Goal: Transaction & Acquisition: Obtain resource

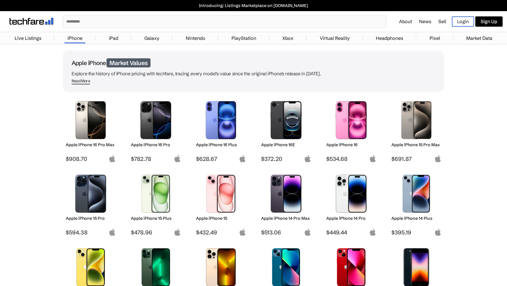
click at [75, 80] on span "Read More" at bounding box center [81, 82] width 18 height 6
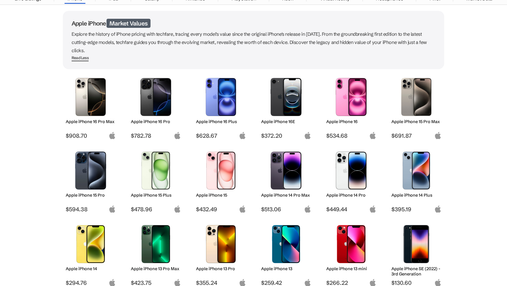
scroll to position [40, 0]
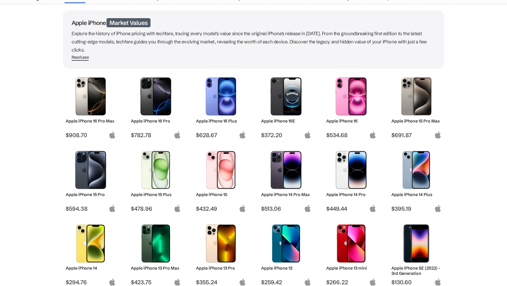
click at [359, 108] on img at bounding box center [351, 96] width 41 height 38
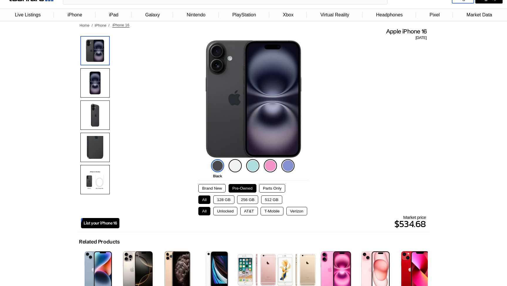
scroll to position [24, 0]
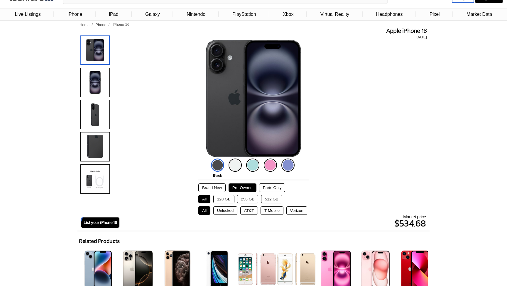
click at [274, 200] on button "512 GB" at bounding box center [271, 199] width 21 height 9
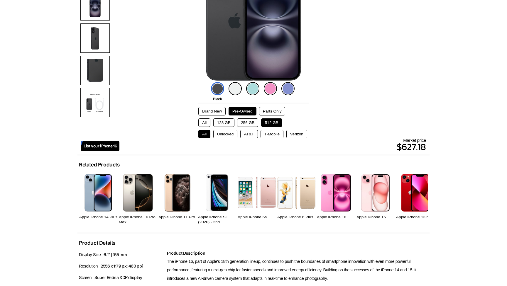
scroll to position [103, 0]
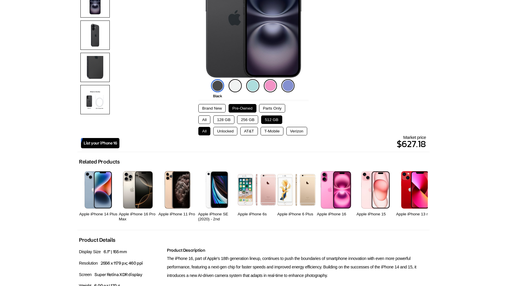
click at [274, 132] on button "T-Mobile" at bounding box center [272, 131] width 23 height 9
click at [203, 132] on button "All" at bounding box center [204, 131] width 12 height 9
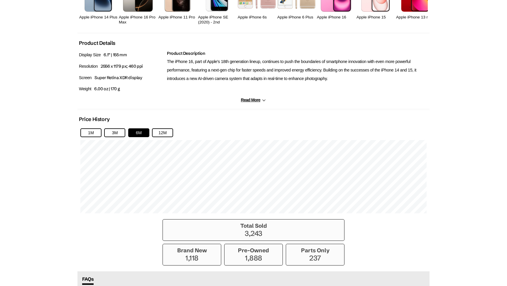
scroll to position [302, 0]
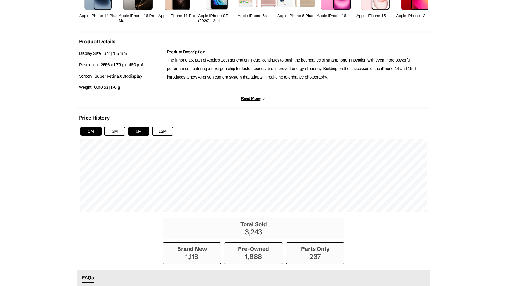
click at [85, 134] on button "1M" at bounding box center [90, 131] width 21 height 9
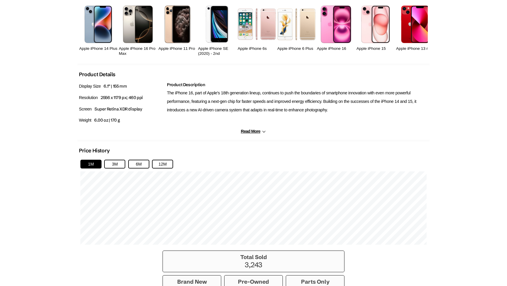
scroll to position [216, 0]
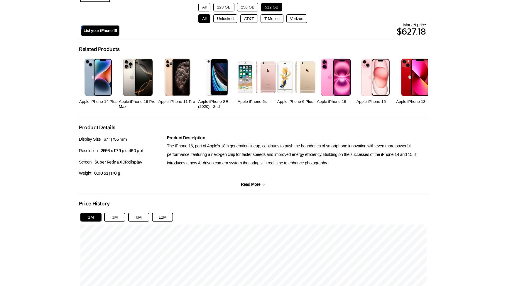
click at [368, 84] on img at bounding box center [375, 77] width 28 height 37
click at [379, 87] on img at bounding box center [375, 77] width 28 height 37
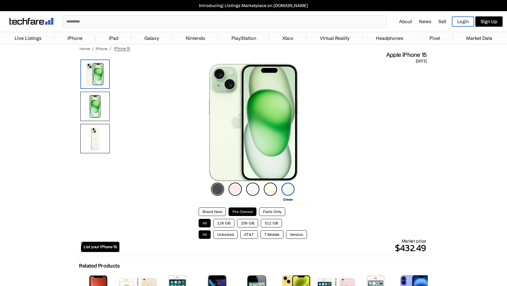
click at [265, 223] on button "512 GB" at bounding box center [271, 223] width 21 height 9
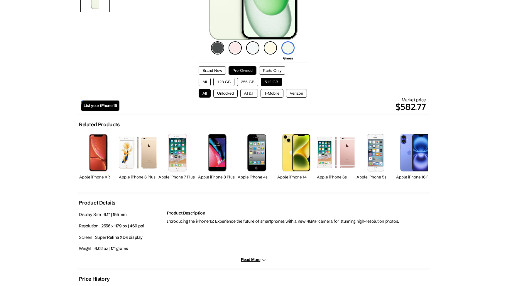
scroll to position [184, 0]
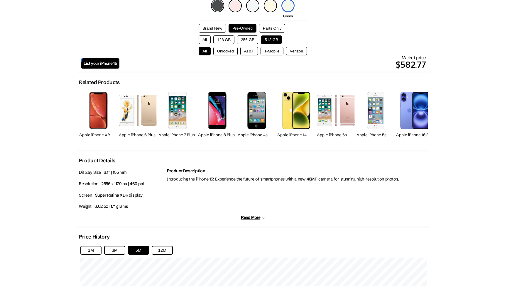
click at [432, 16] on body "Introducing: Listings Marketplace on [DOMAIN_NAME] ✕ About News Sell Login Sign…" at bounding box center [253, 176] width 507 height 720
